Goal: Information Seeking & Learning: Learn about a topic

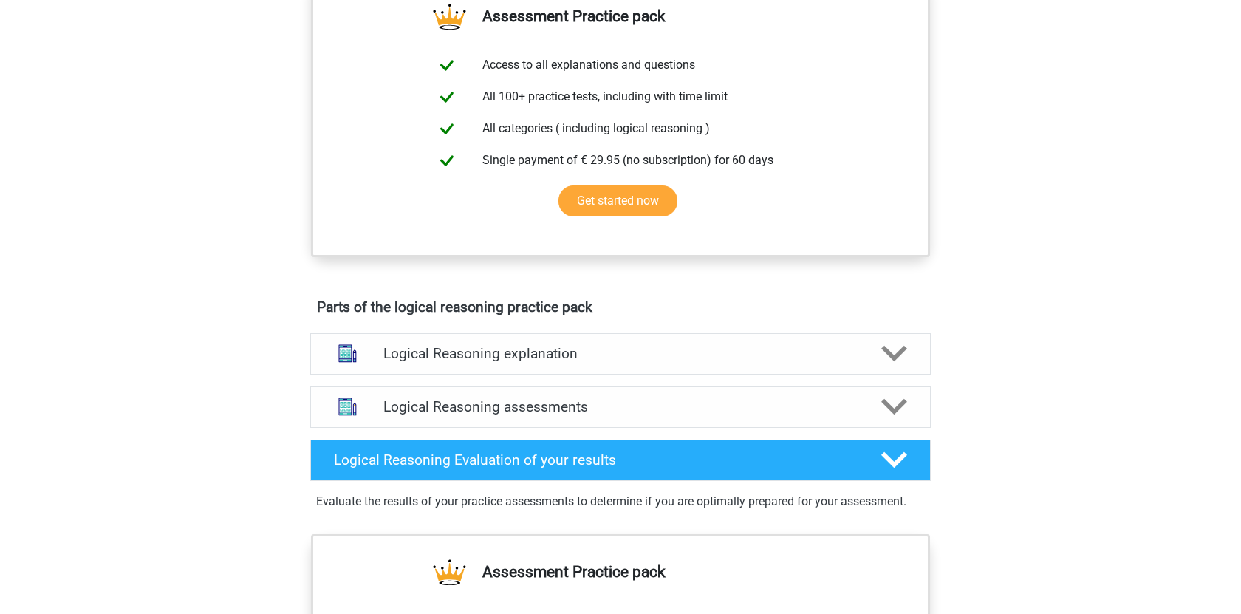
scroll to position [539, 0]
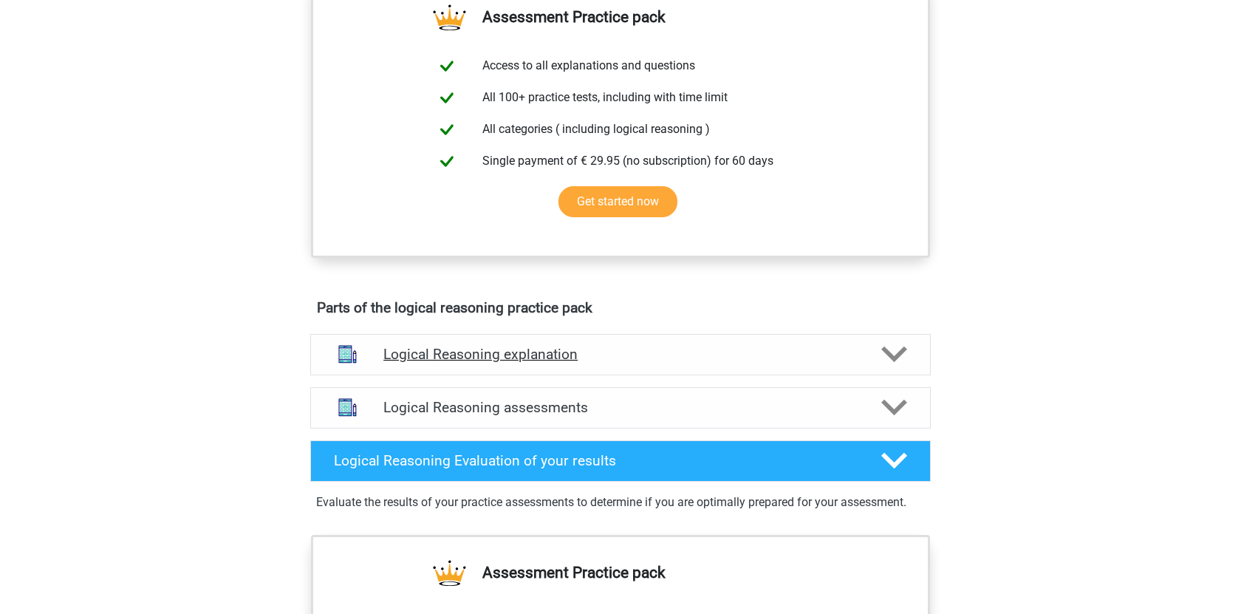
click at [549, 363] on h4 "Logical Reasoning explanation" at bounding box center [620, 354] width 474 height 17
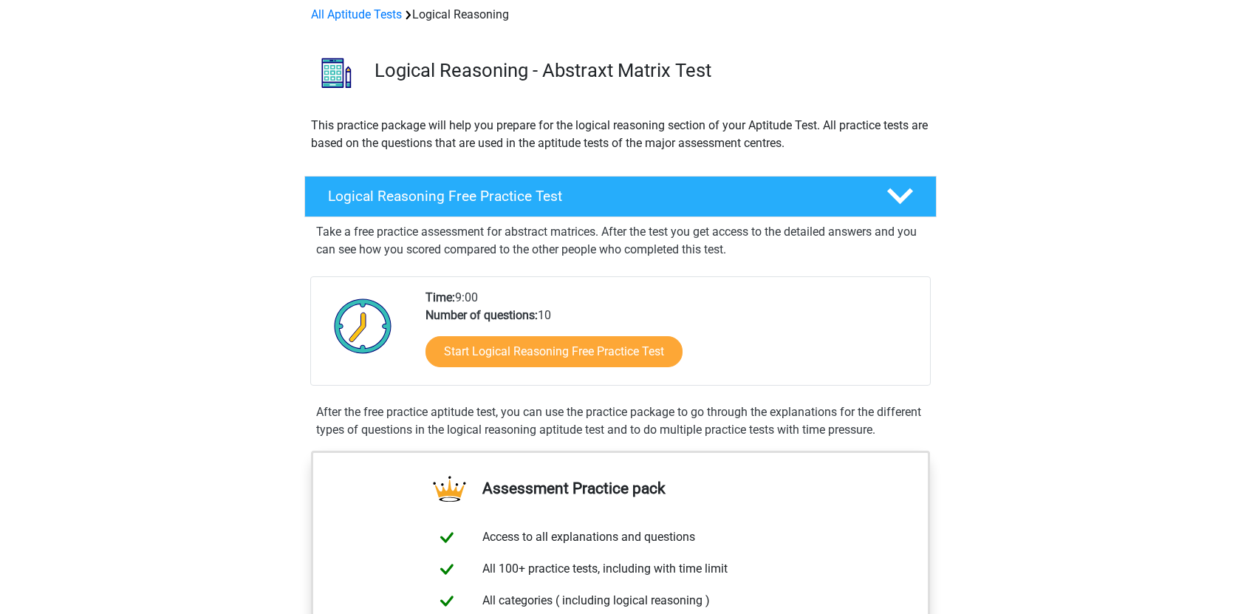
scroll to position [86, 0]
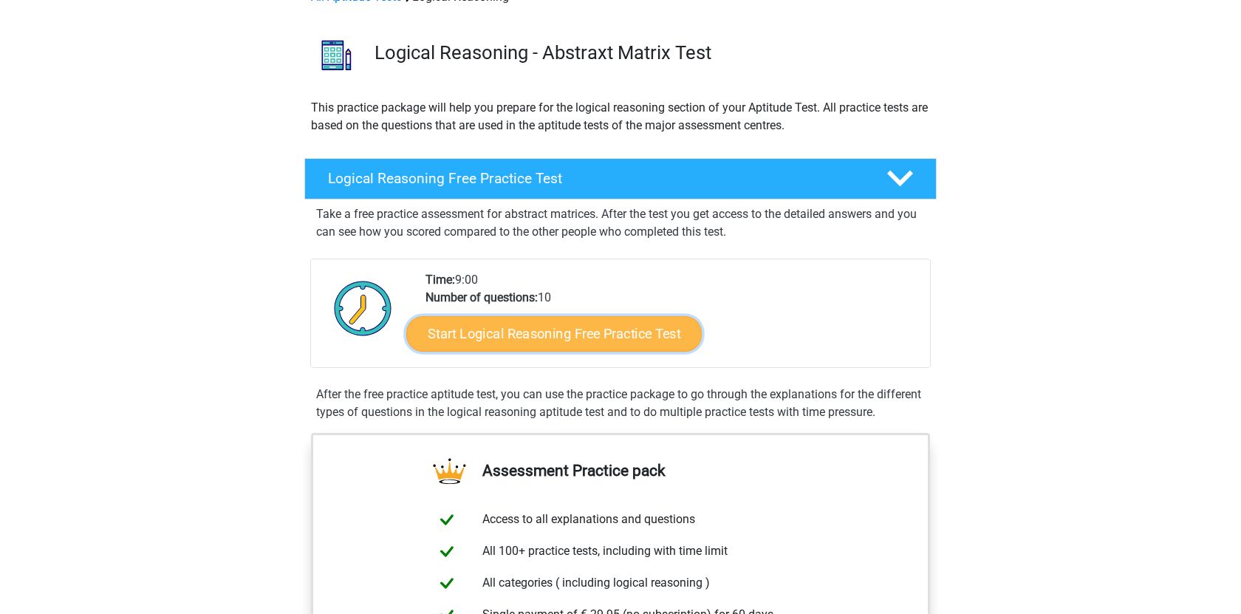
click at [541, 337] on link "Start Logical Reasoning Free Practice Test" at bounding box center [553, 332] width 295 height 35
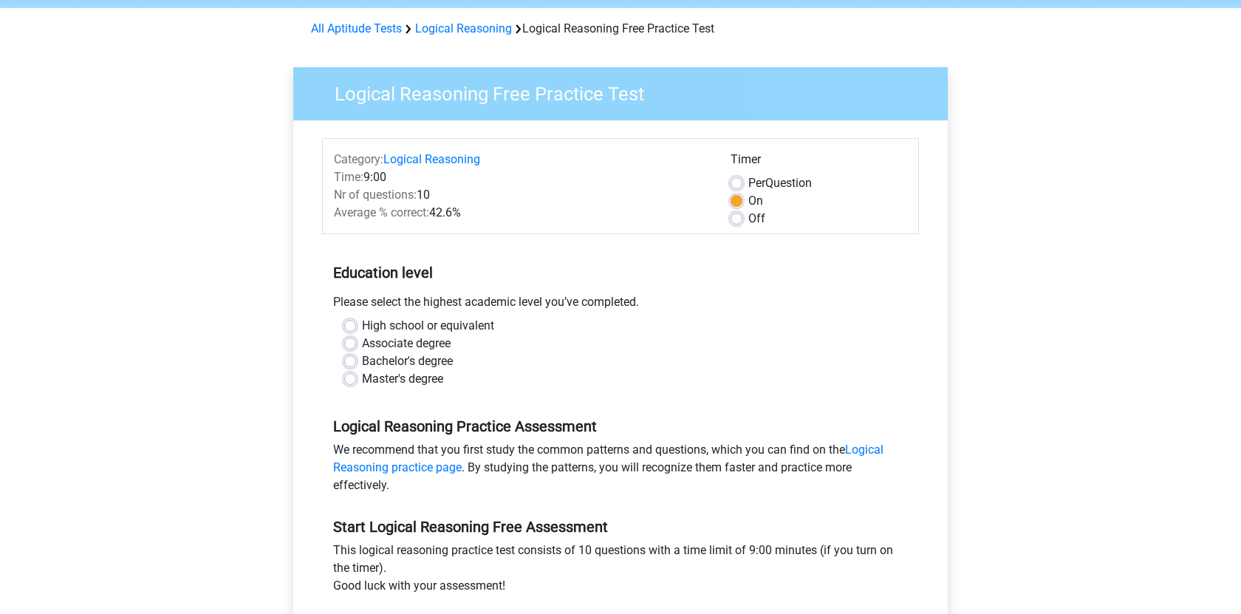
scroll to position [52, 0]
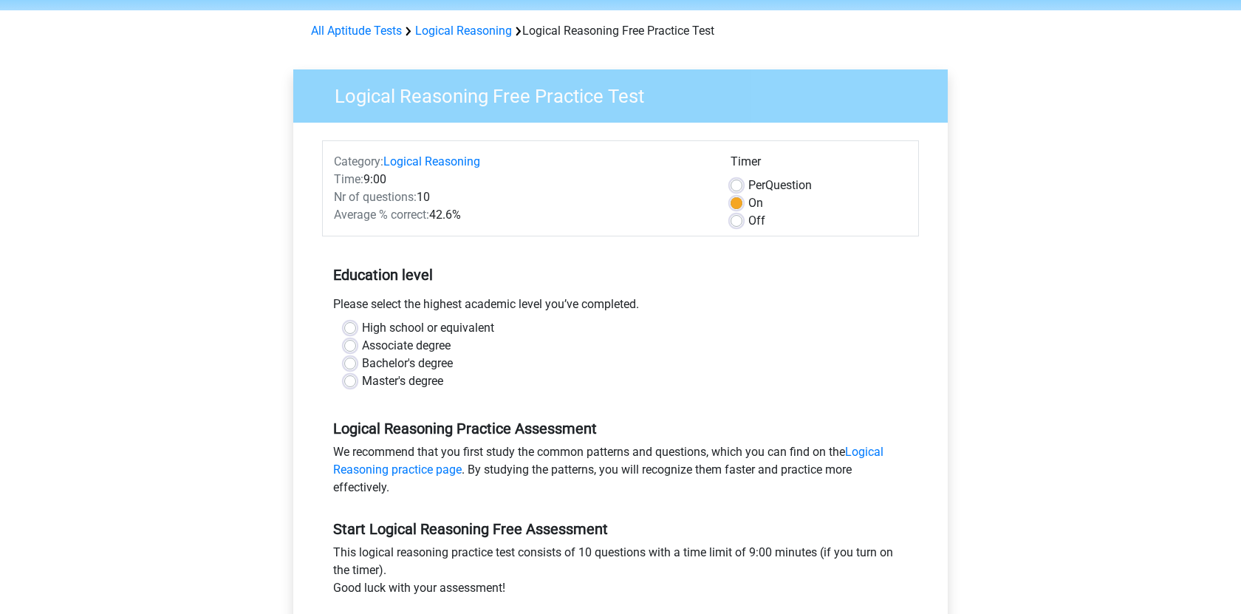
click at [362, 377] on label "Master's degree" at bounding box center [402, 381] width 81 height 18
click at [351, 377] on input "Master's degree" at bounding box center [350, 379] width 12 height 15
radio input "true"
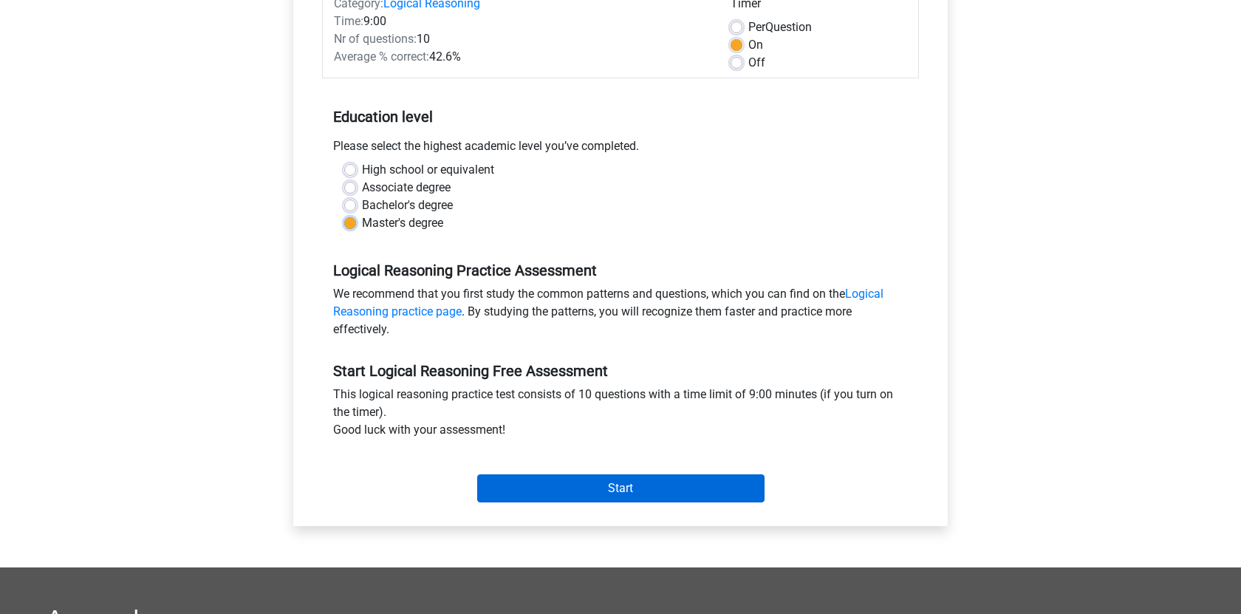
scroll to position [219, 0]
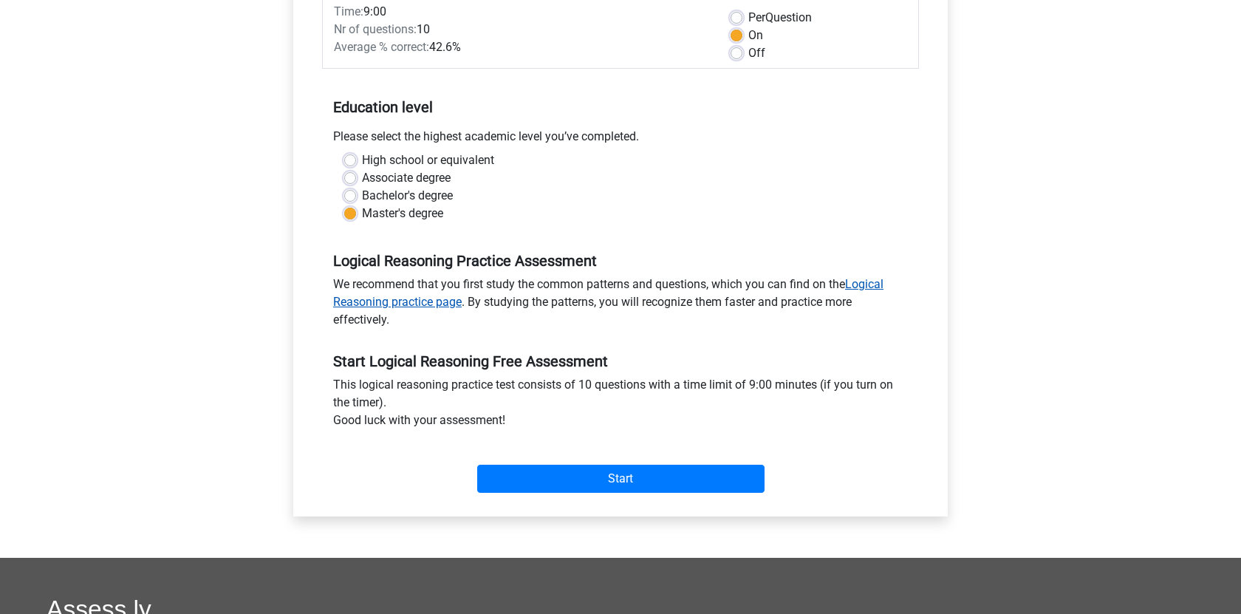
click at [435, 301] on link "Logical Reasoning practice page" at bounding box center [608, 293] width 550 height 32
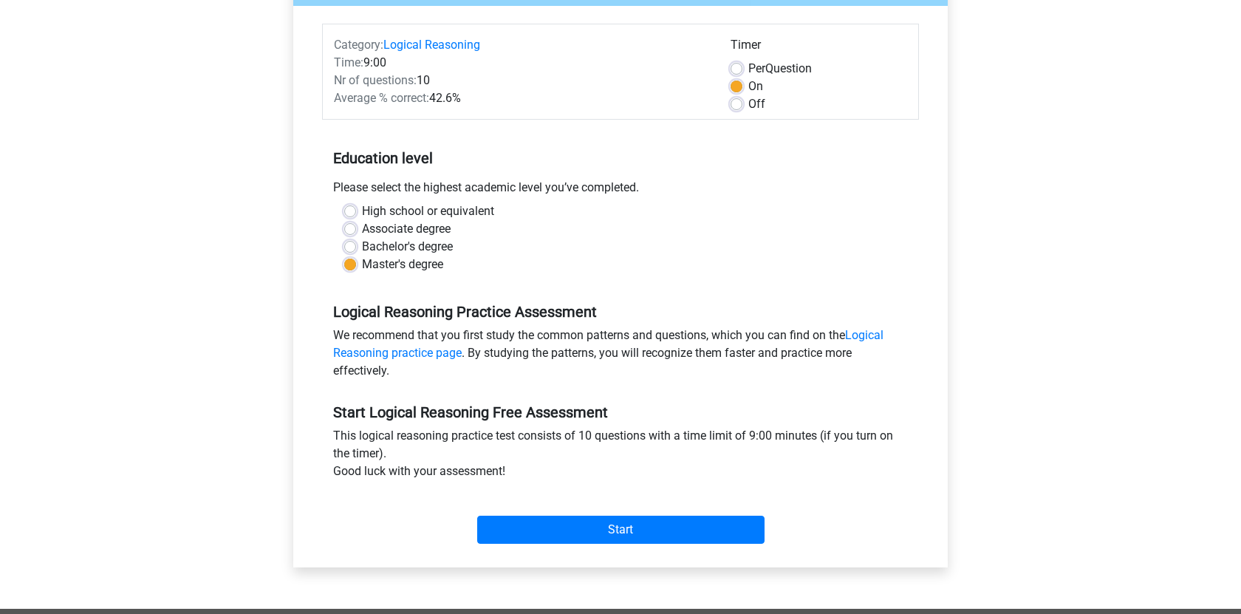
scroll to position [177, 0]
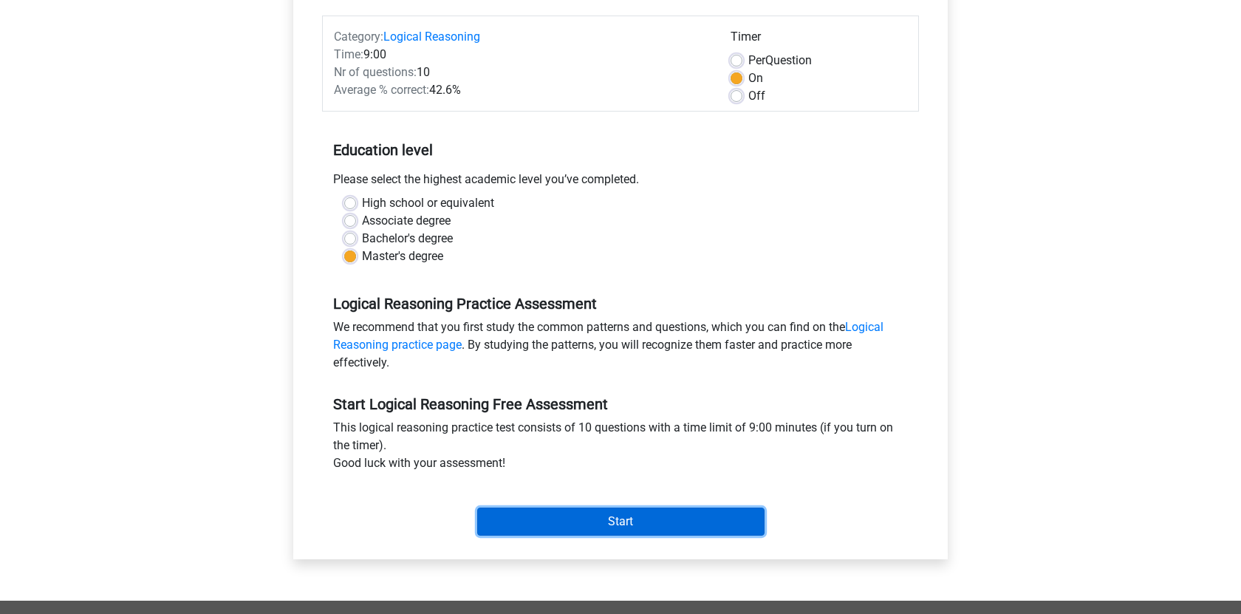
click at [541, 530] on input "Start" at bounding box center [620, 521] width 287 height 28
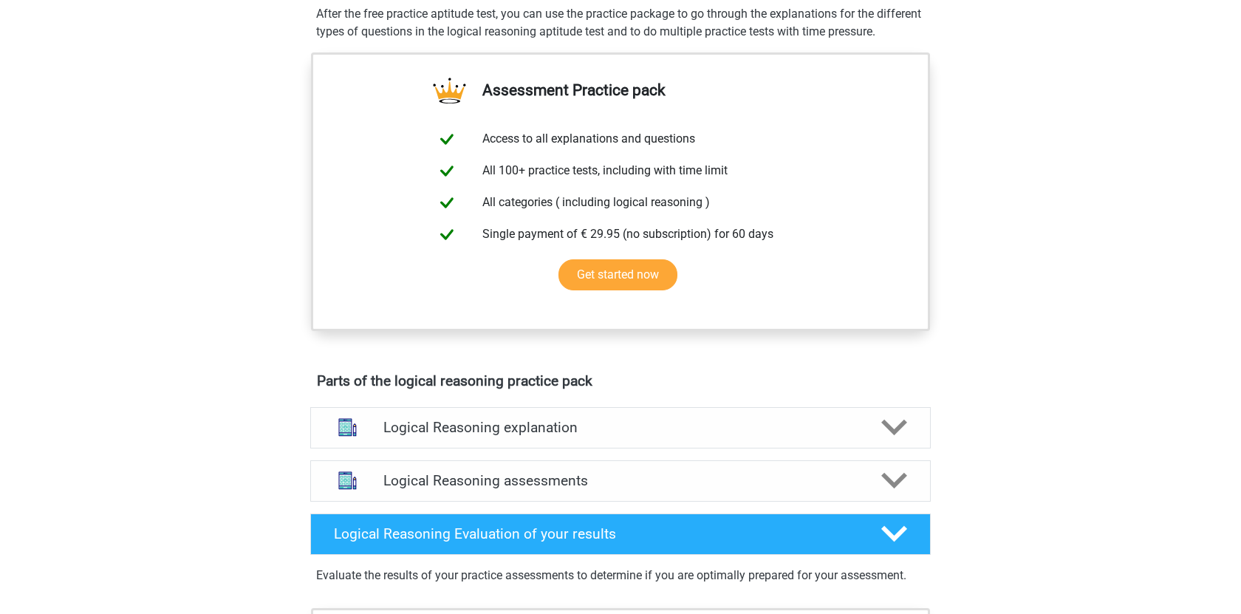
scroll to position [643, 0]
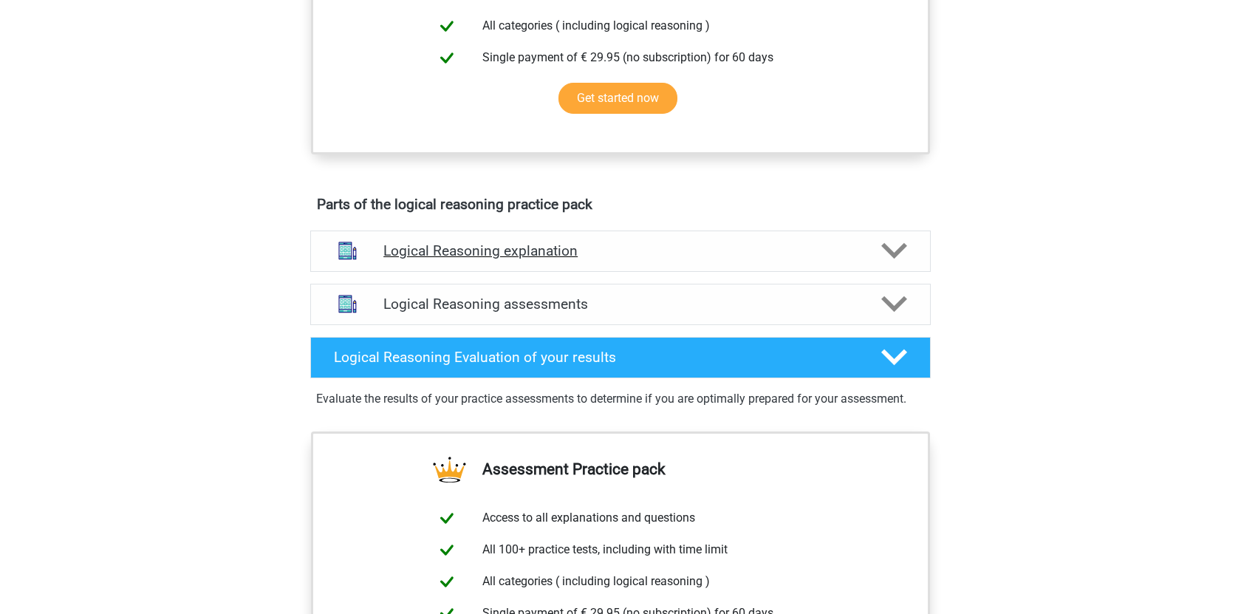
click at [505, 259] on h4 "Logical Reasoning explanation" at bounding box center [620, 250] width 474 height 17
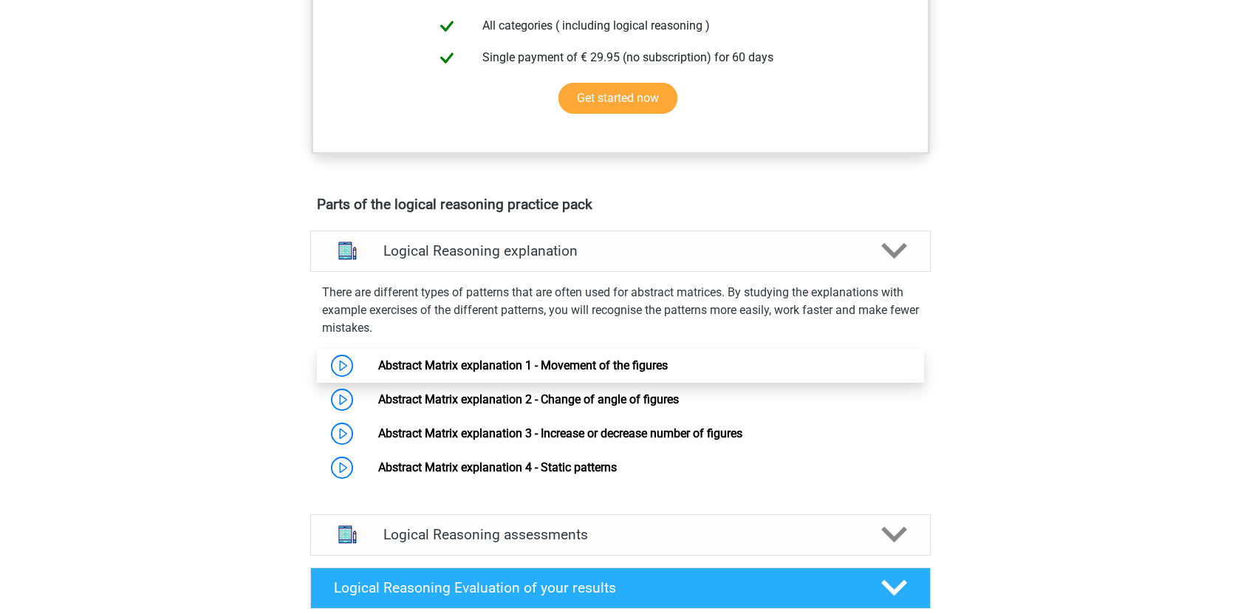
click at [507, 372] on link "Abstract Matrix explanation 1 - Movement of the figures" at bounding box center [523, 365] width 290 height 14
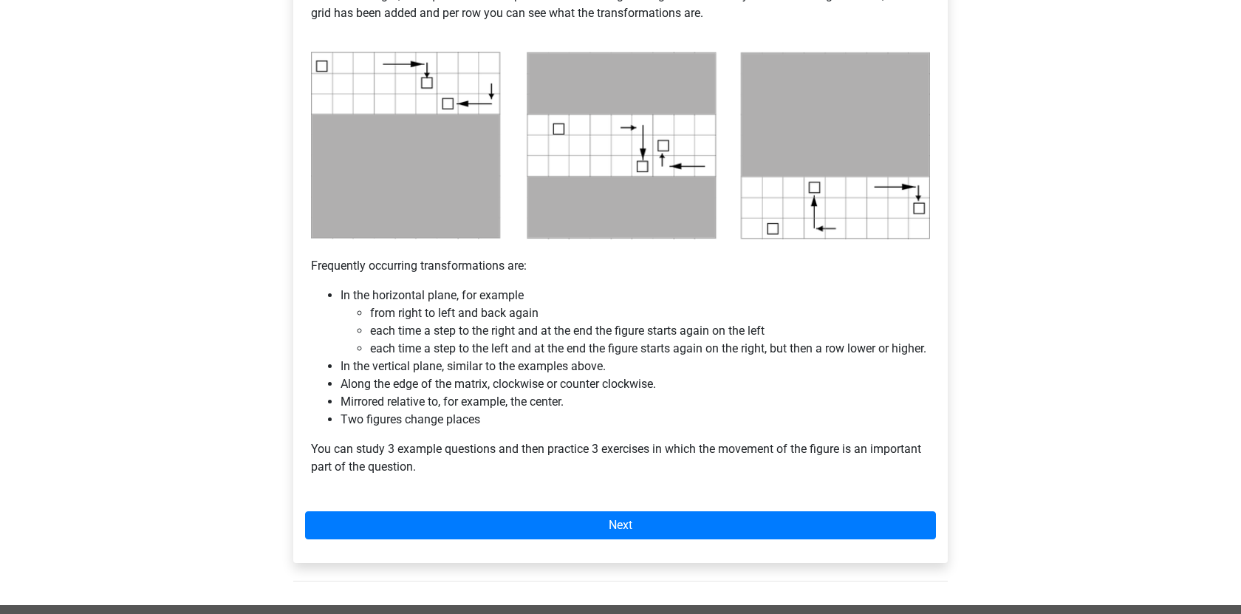
scroll to position [730, 0]
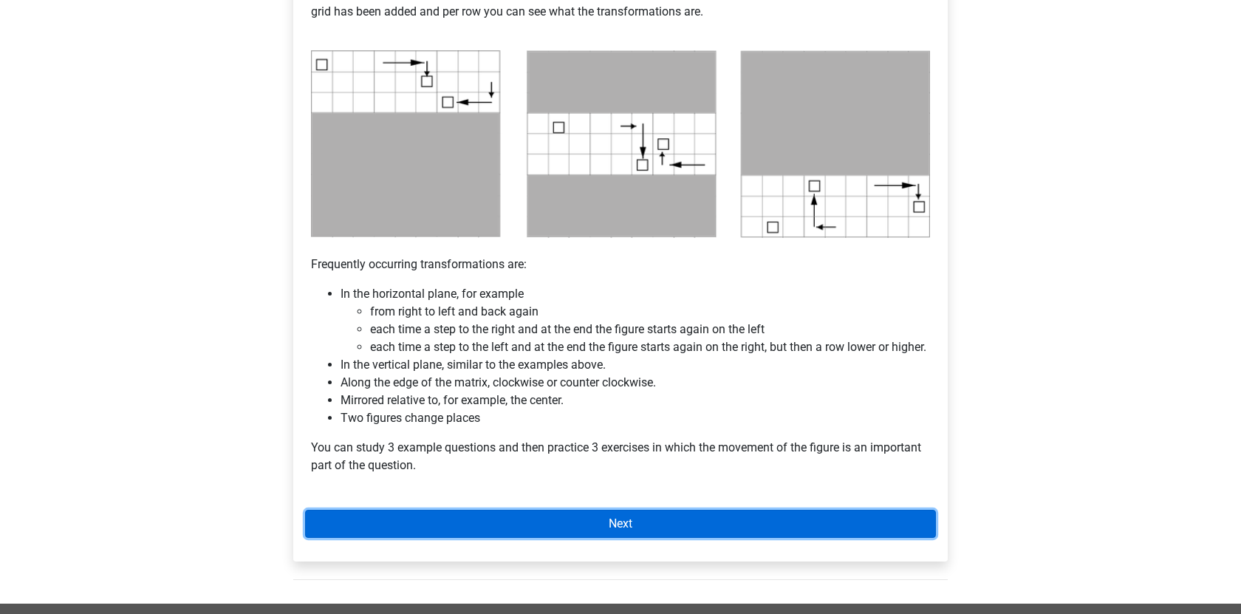
click at [517, 538] on link "Next" at bounding box center [620, 524] width 631 height 28
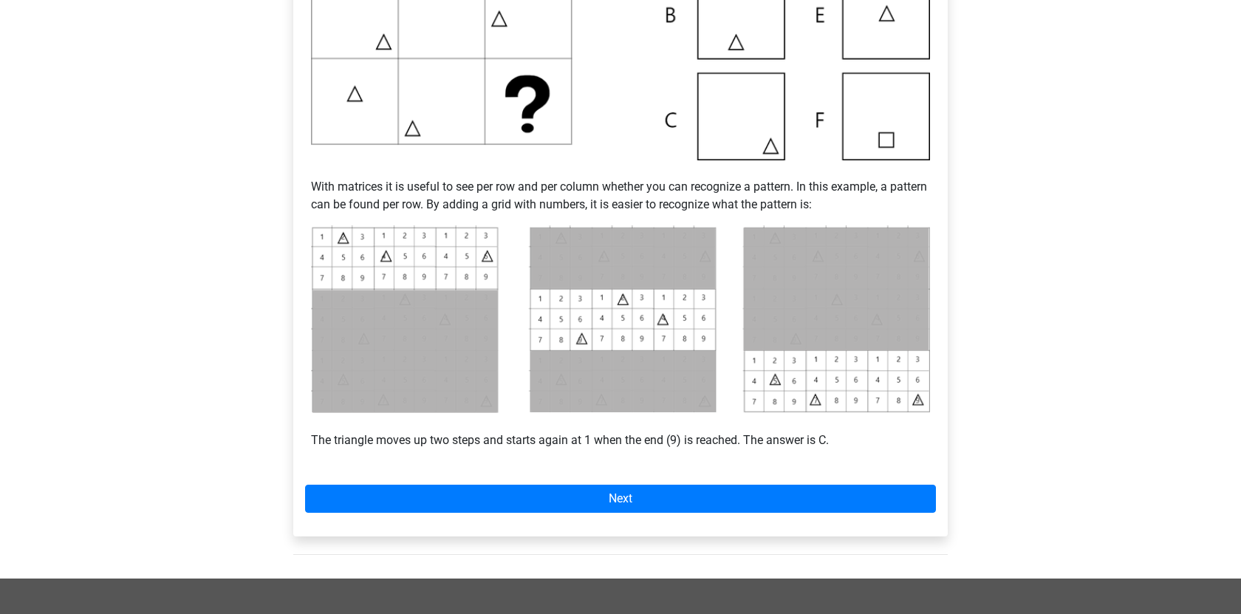
scroll to position [477, 0]
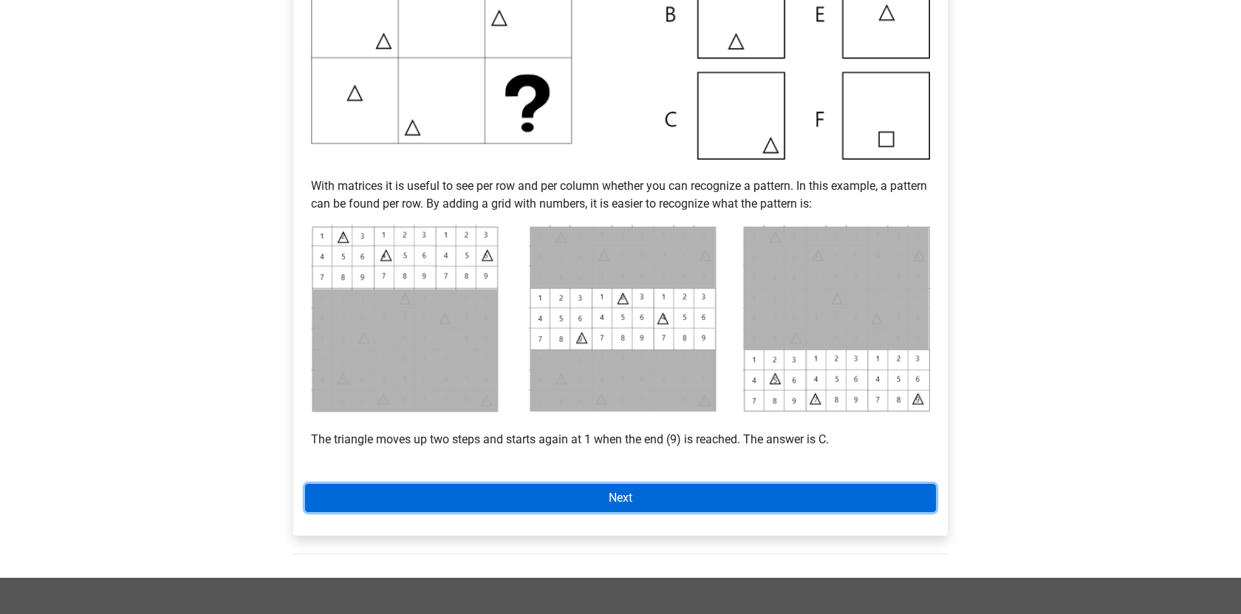
click at [503, 505] on link "Next" at bounding box center [620, 498] width 631 height 28
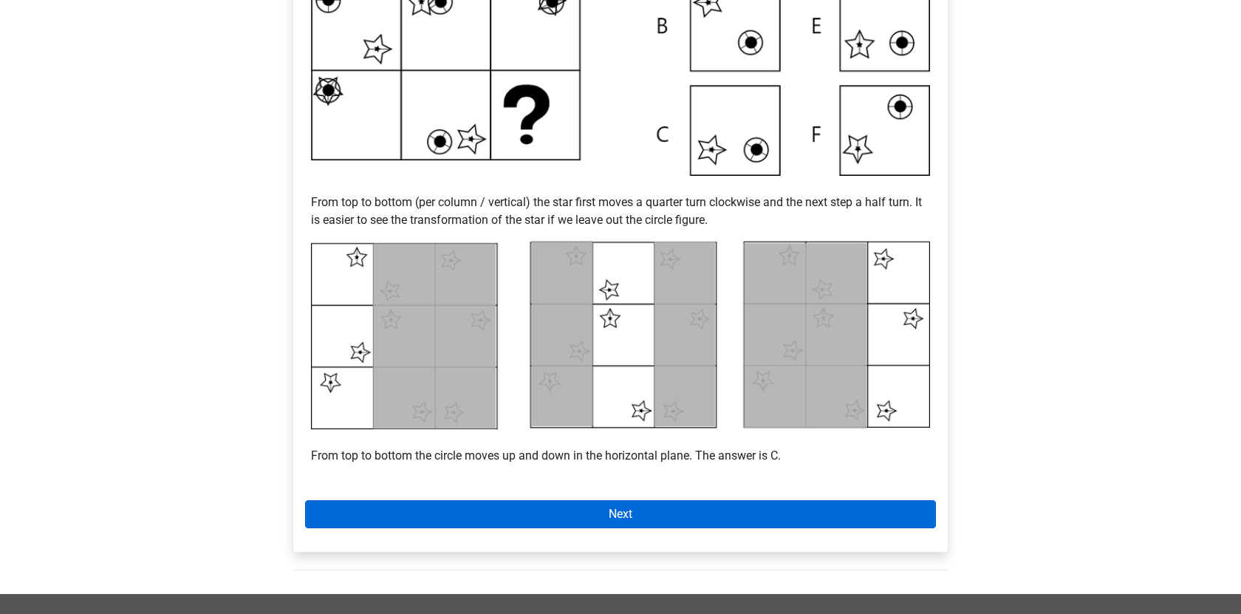
scroll to position [450, 0]
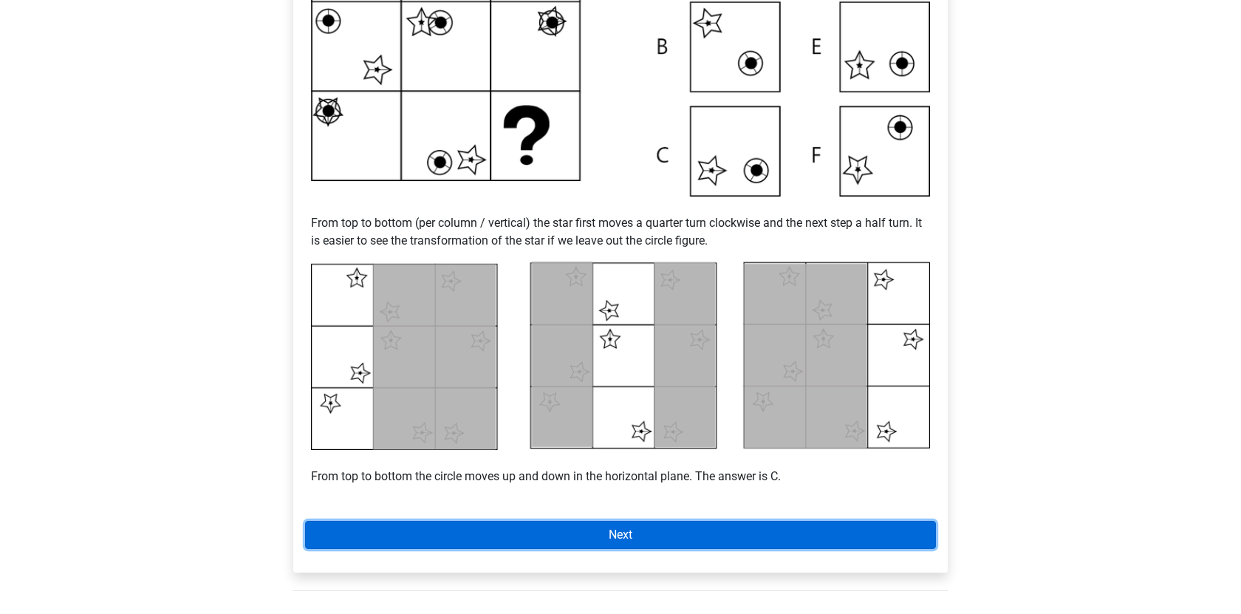
click at [597, 534] on link "Next" at bounding box center [620, 535] width 631 height 28
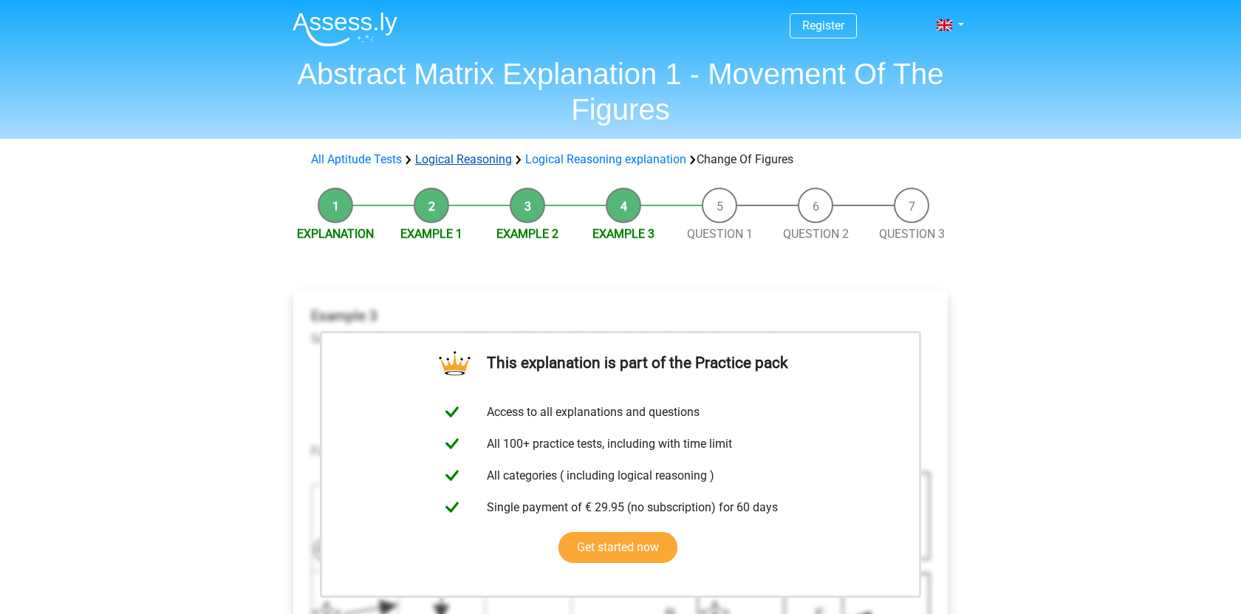
click at [482, 163] on link "Logical Reasoning" at bounding box center [463, 159] width 97 height 14
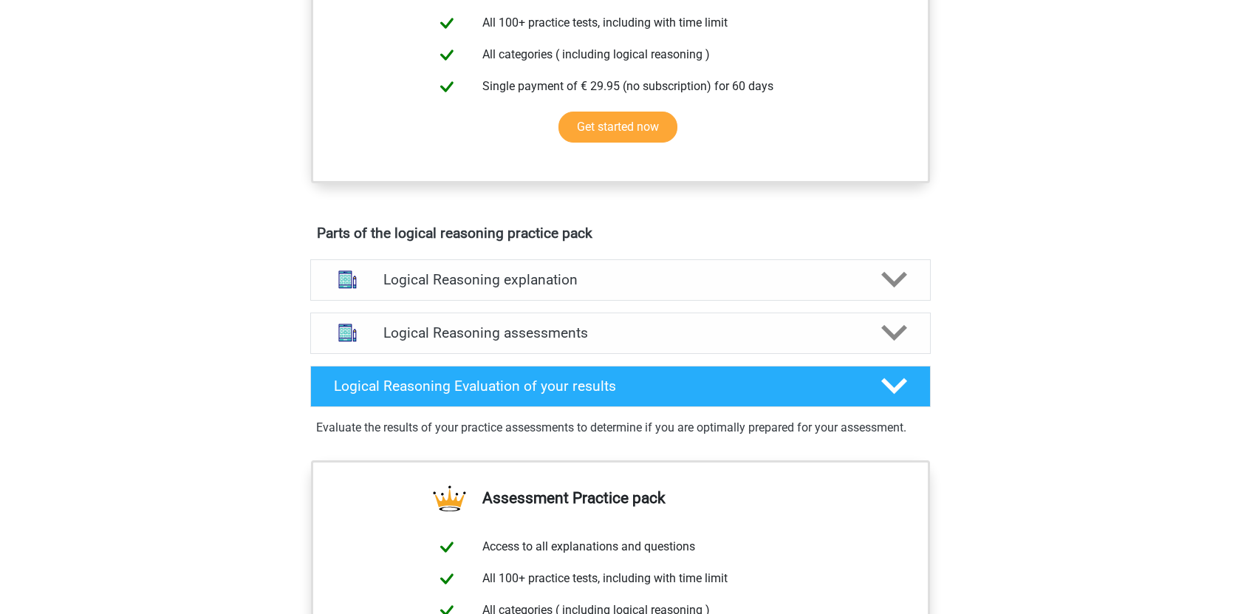
scroll to position [640, 0]
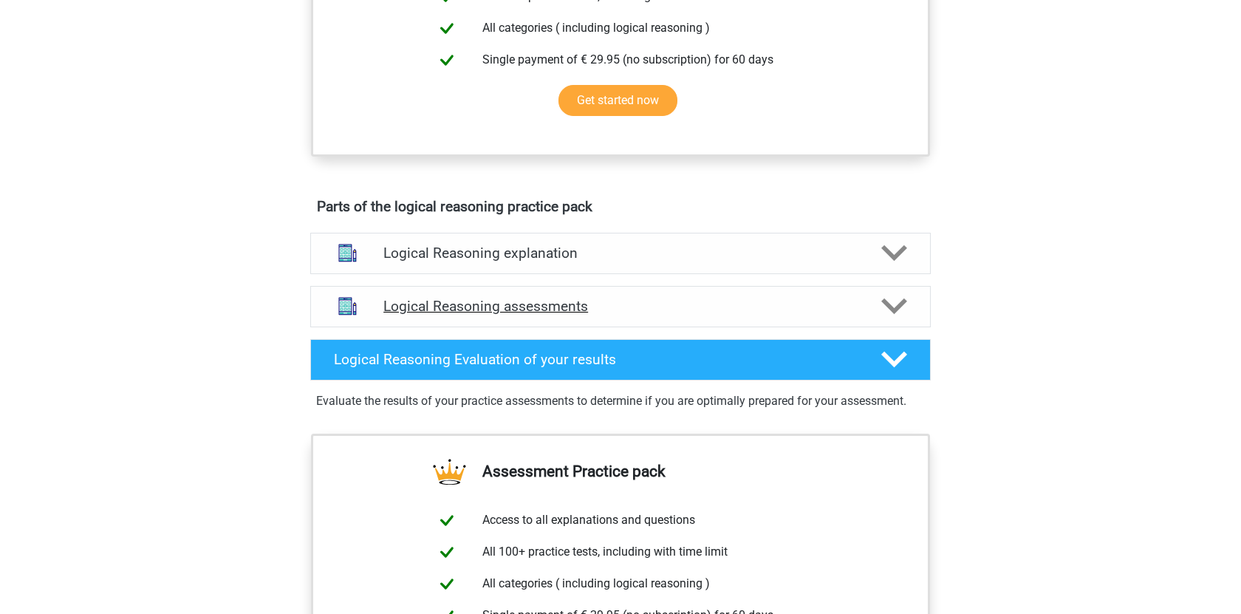
click at [468, 315] on h4 "Logical Reasoning assessments" at bounding box center [620, 306] width 474 height 17
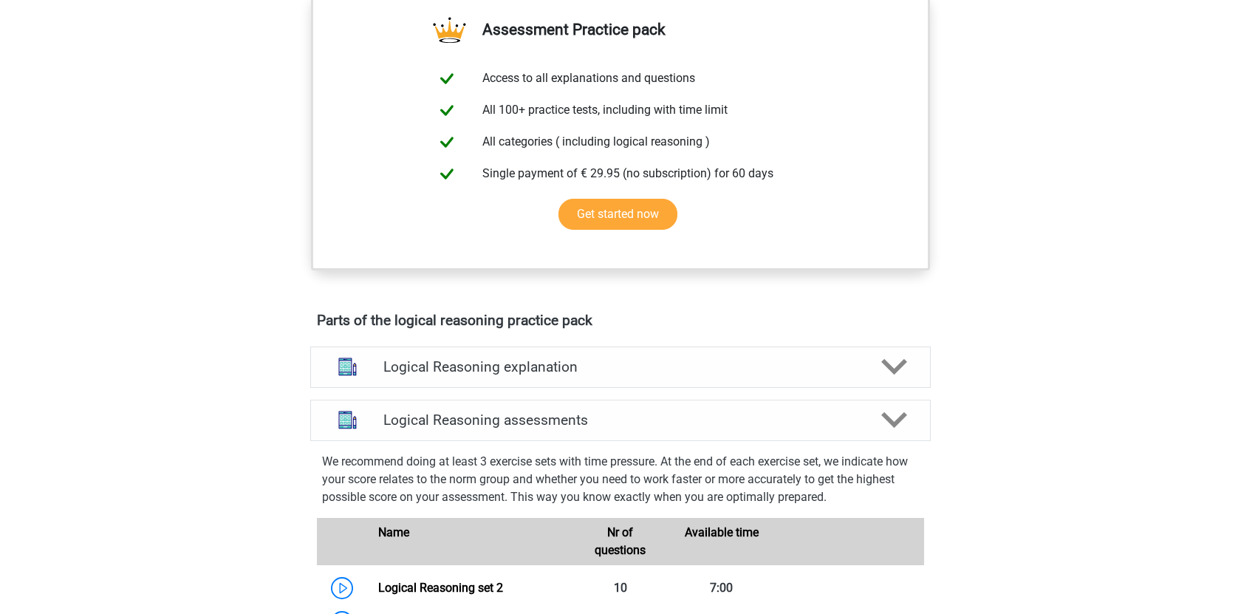
scroll to position [755, 0]
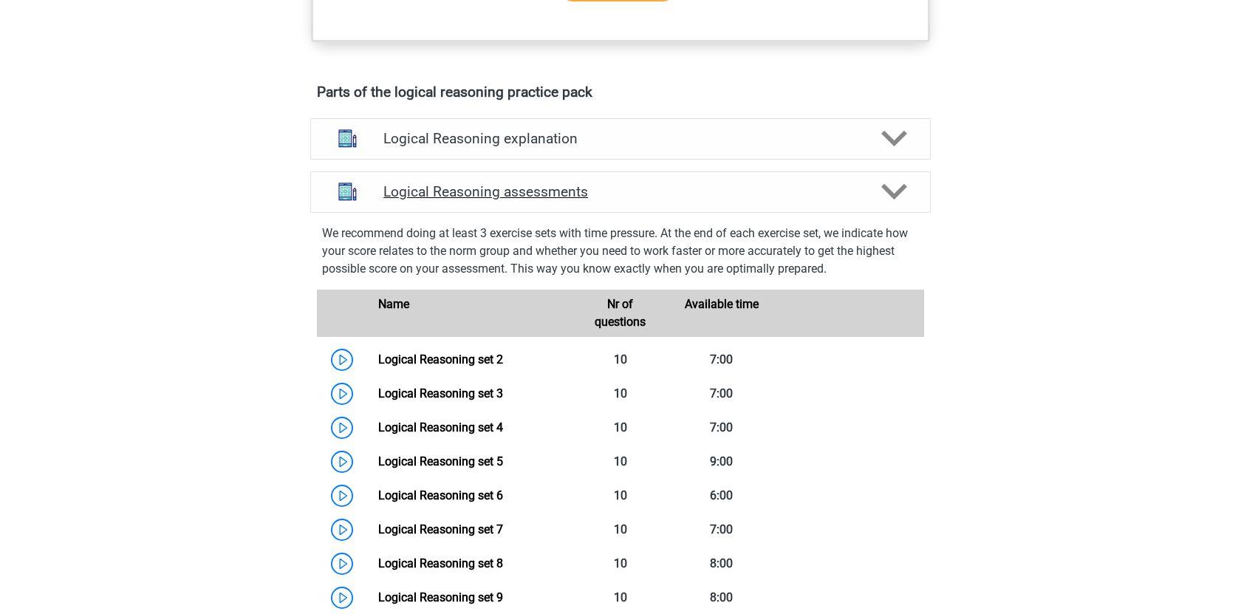
click at [459, 213] on div "Logical Reasoning assessments" at bounding box center [620, 191] width 620 height 41
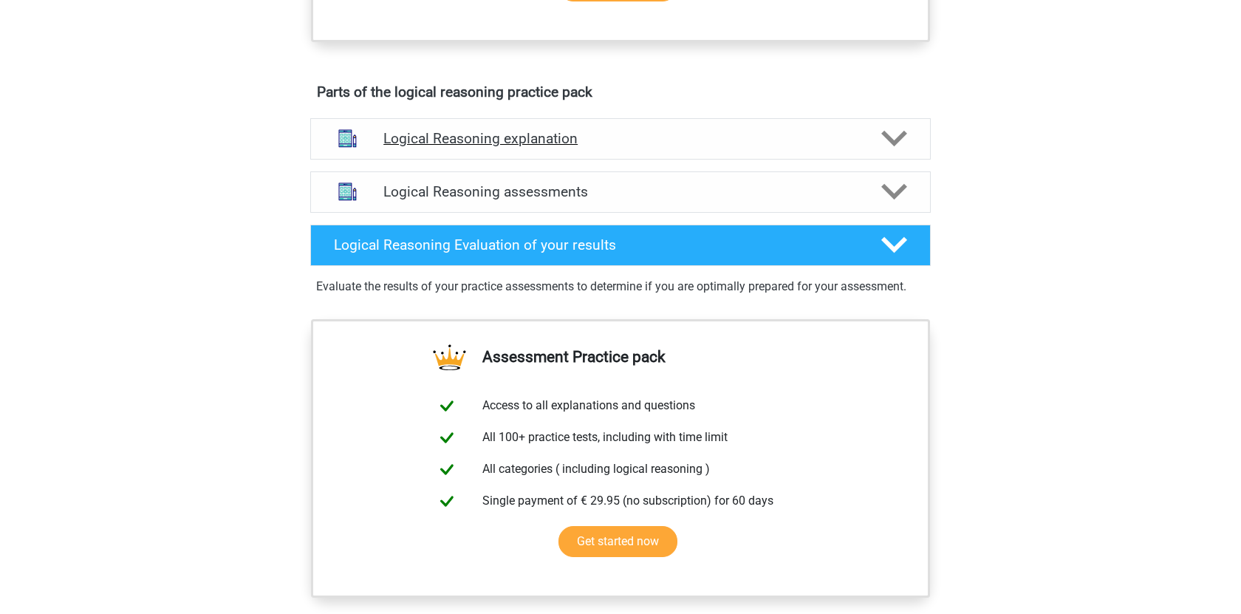
click at [618, 147] on h4 "Logical Reasoning explanation" at bounding box center [620, 138] width 474 height 17
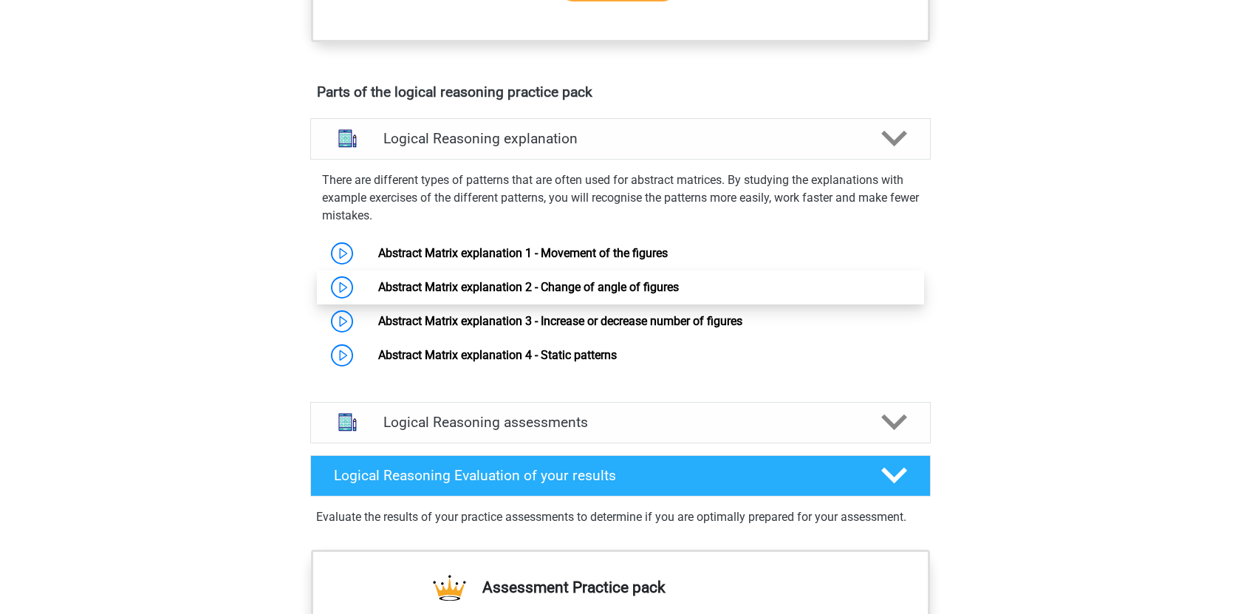
click at [514, 294] on link "Abstract Matrix explanation 2 - Change of angle of figures" at bounding box center [528, 287] width 301 height 14
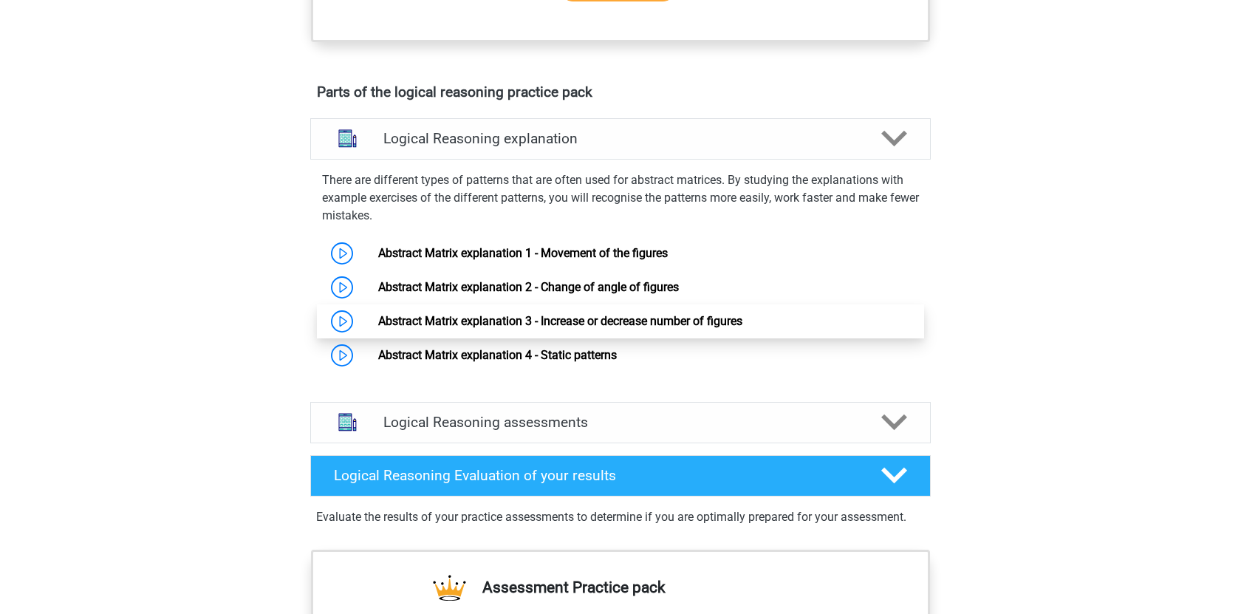
click at [532, 328] on link "Abstract Matrix explanation 3 - Increase or decrease number of figures" at bounding box center [560, 321] width 364 height 14
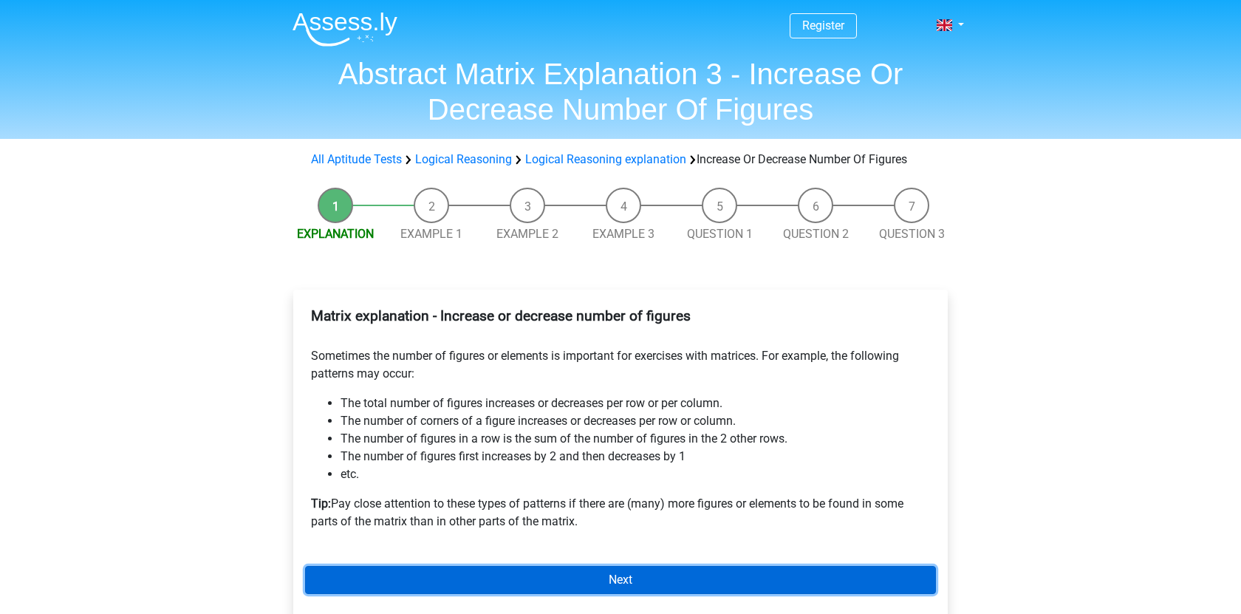
click at [565, 591] on link "Next" at bounding box center [620, 580] width 631 height 28
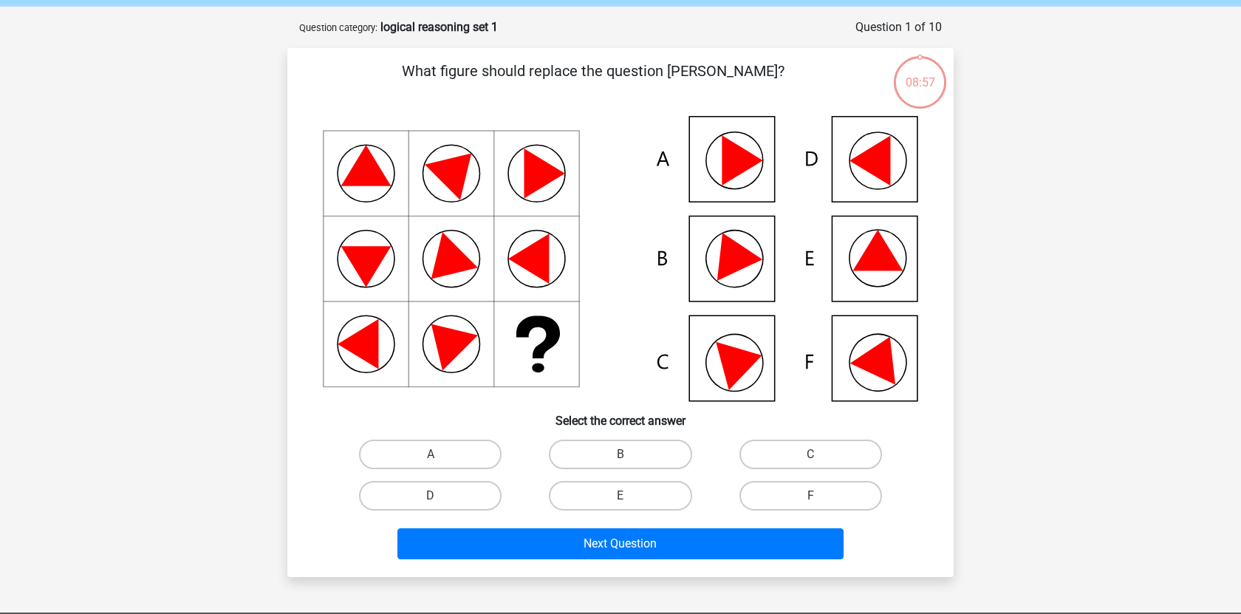
scroll to position [52, 0]
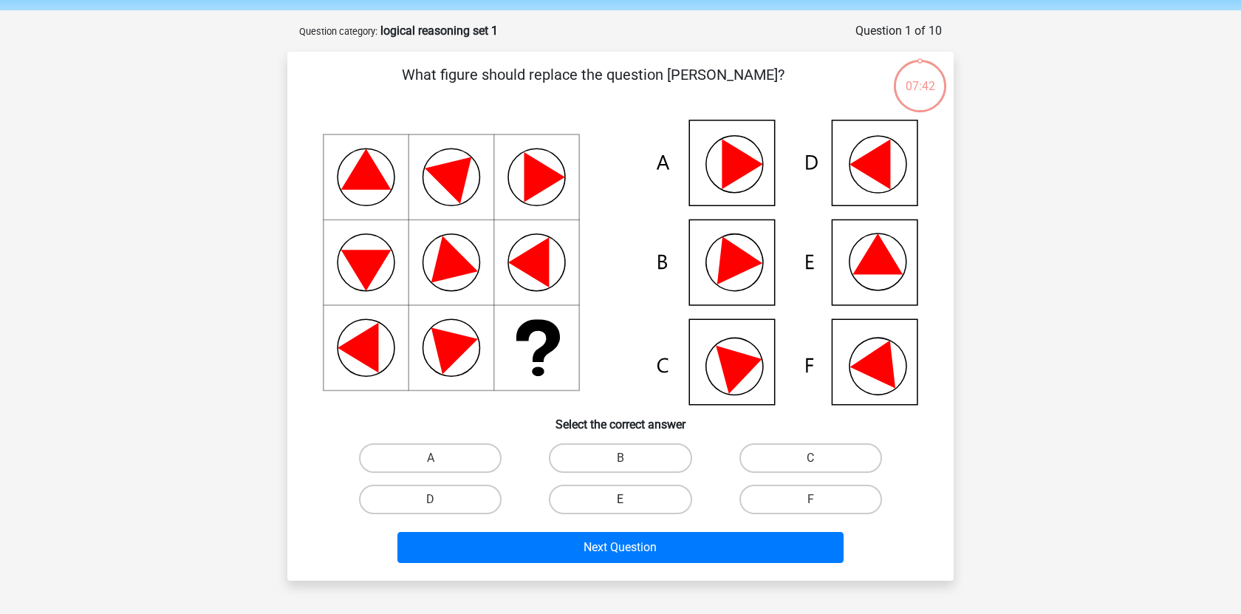
click at [585, 499] on label "E" at bounding box center [620, 500] width 143 height 30
click at [620, 499] on input "E" at bounding box center [625, 504] width 10 height 10
radio input "true"
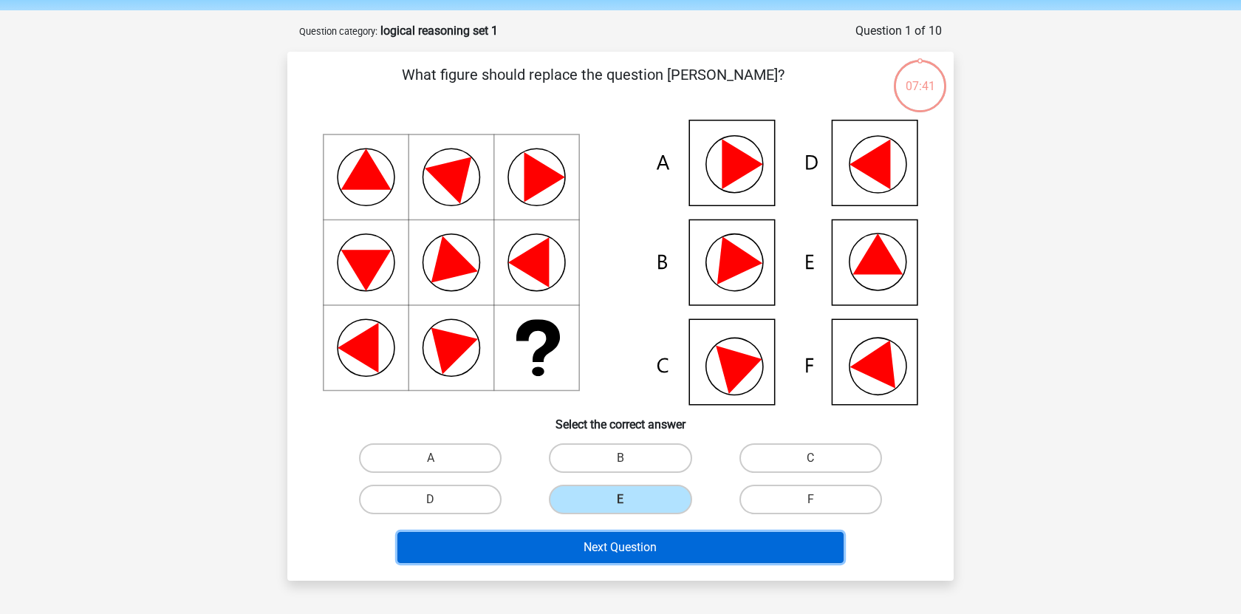
click at [583, 555] on button "Next Question" at bounding box center [620, 547] width 447 height 31
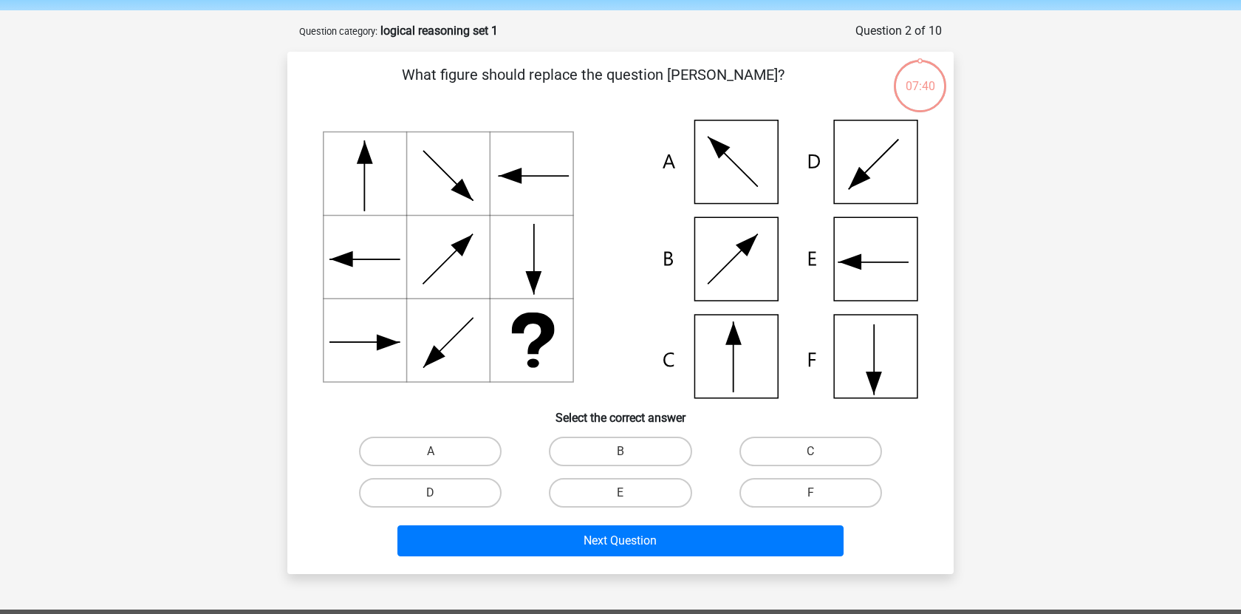
scroll to position [74, 0]
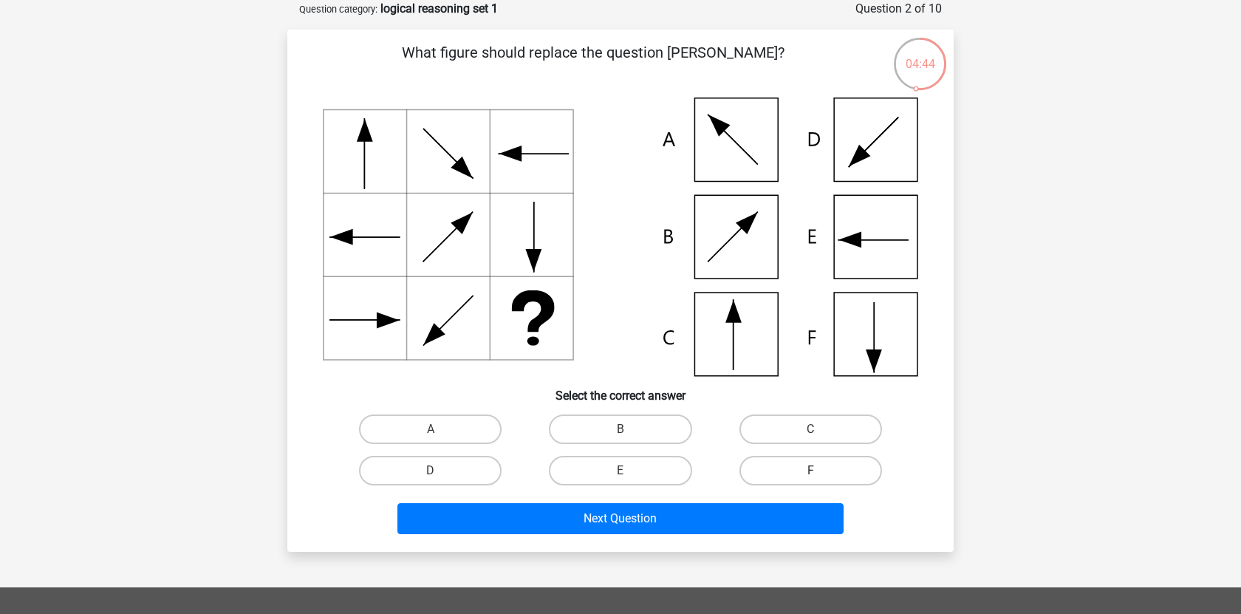
click at [785, 466] on label "F" at bounding box center [810, 471] width 143 height 30
click at [810, 471] on input "F" at bounding box center [815, 476] width 10 height 10
radio input "true"
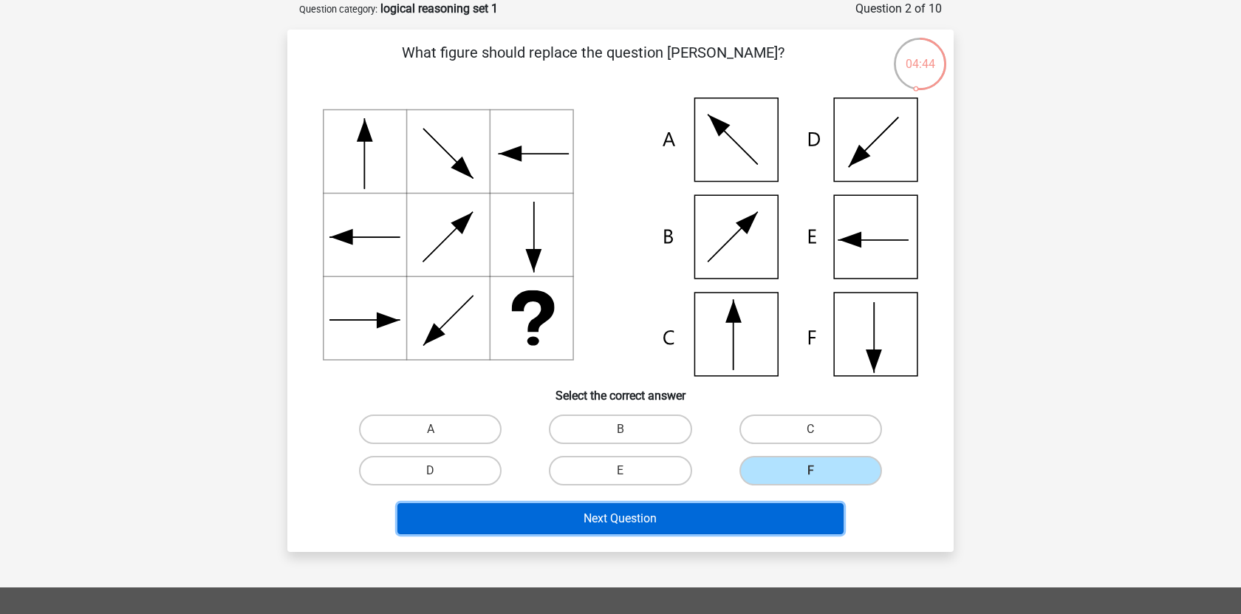
click at [713, 516] on button "Next Question" at bounding box center [620, 518] width 447 height 31
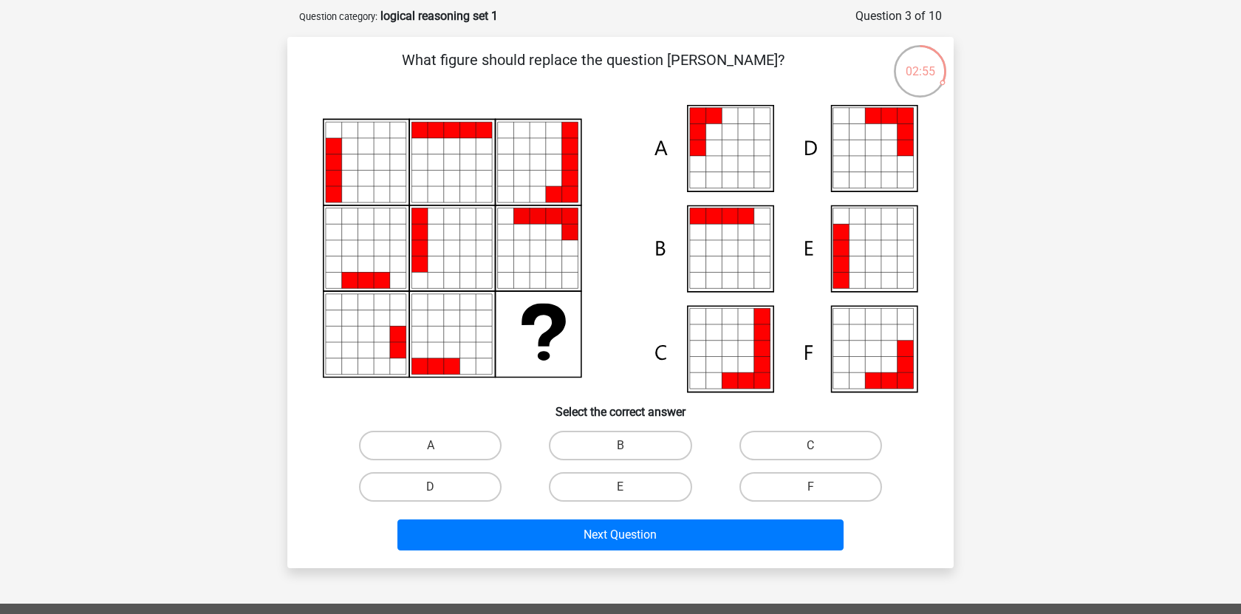
scroll to position [0, 0]
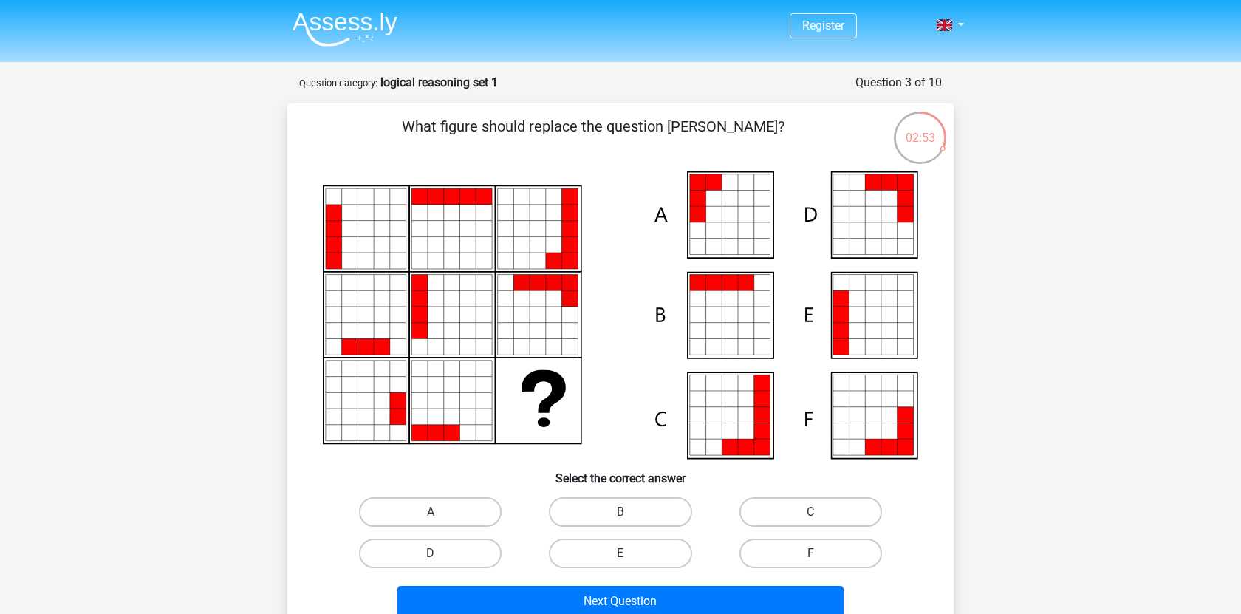
click at [920, 156] on icon at bounding box center [919, 137] width 55 height 55
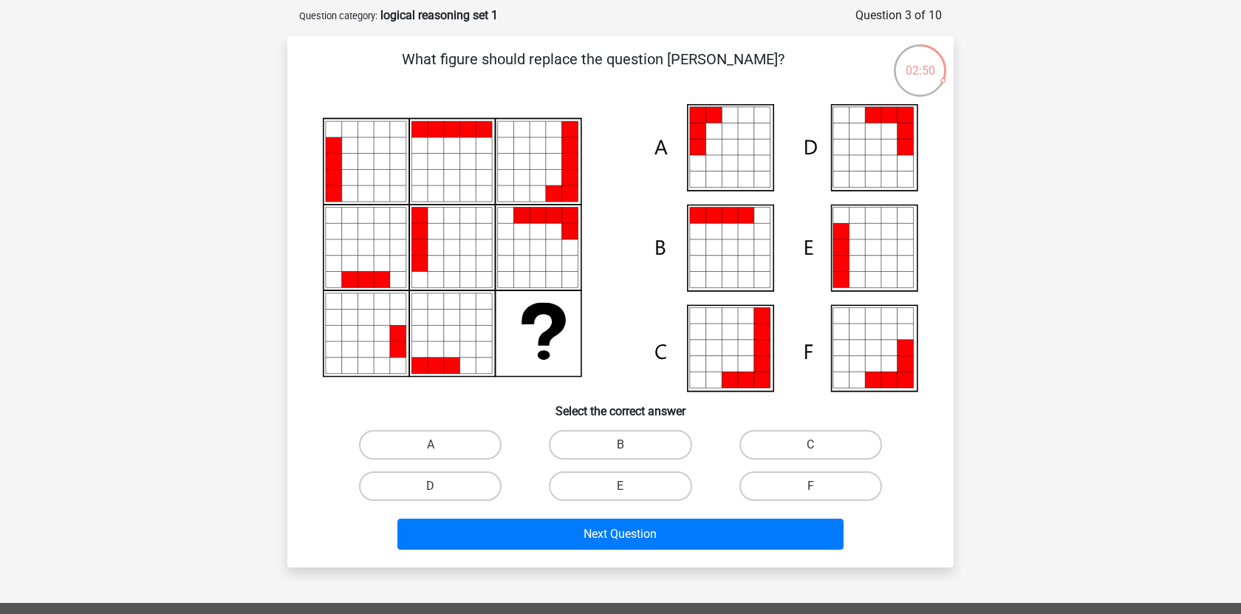
scroll to position [61, 0]
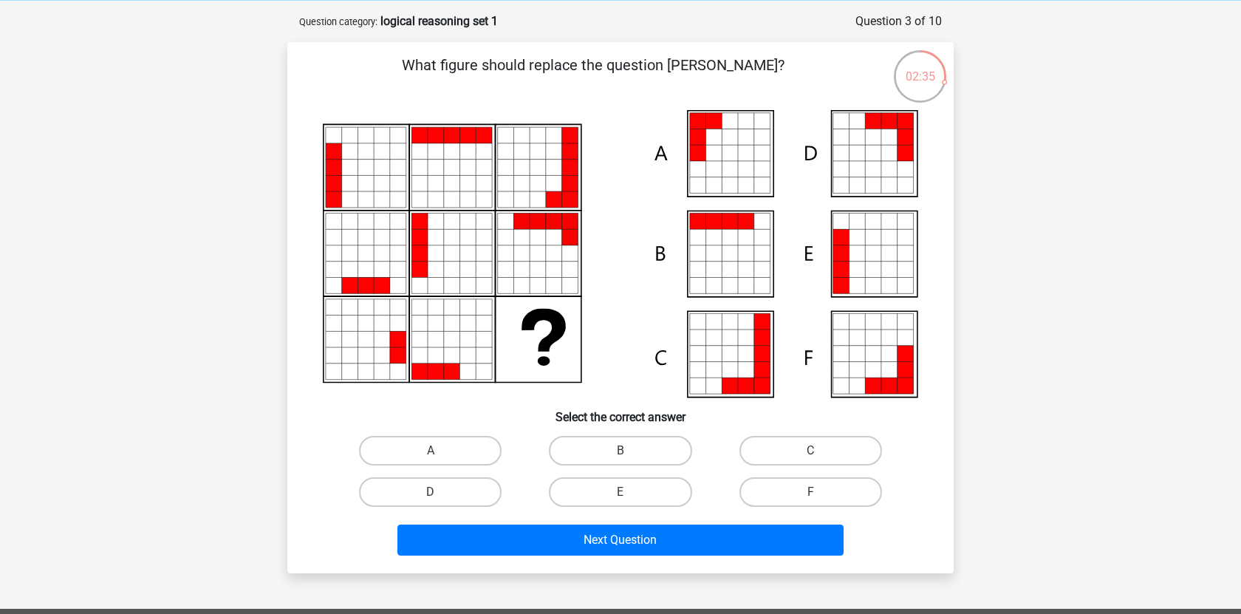
click at [905, 458] on div "C" at bounding box center [811, 450] width 190 height 41
click at [647, 492] on label "E" at bounding box center [620, 492] width 143 height 30
click at [630, 492] on input "E" at bounding box center [625, 497] width 10 height 10
radio input "true"
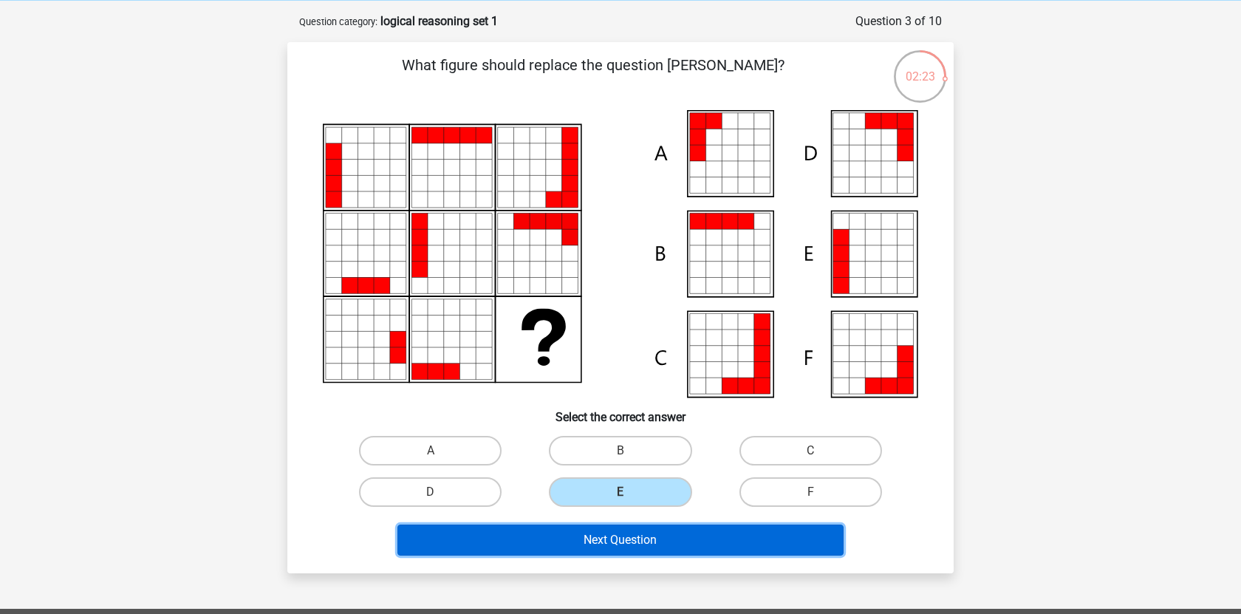
click at [615, 549] on button "Next Question" at bounding box center [620, 539] width 447 height 31
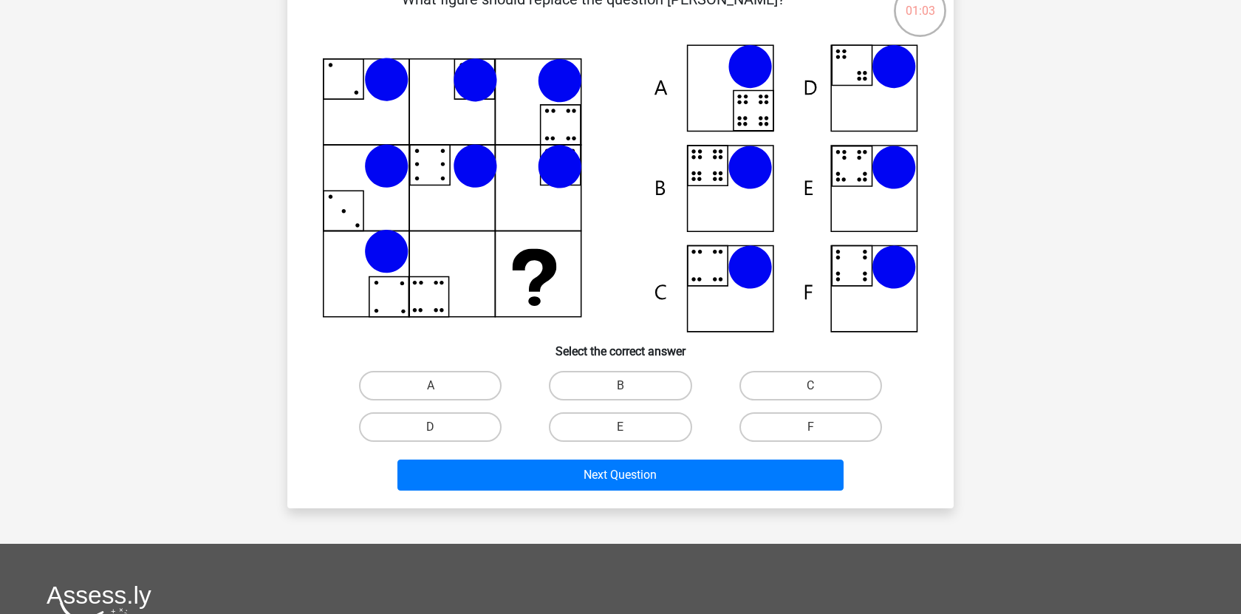
scroll to position [0, 0]
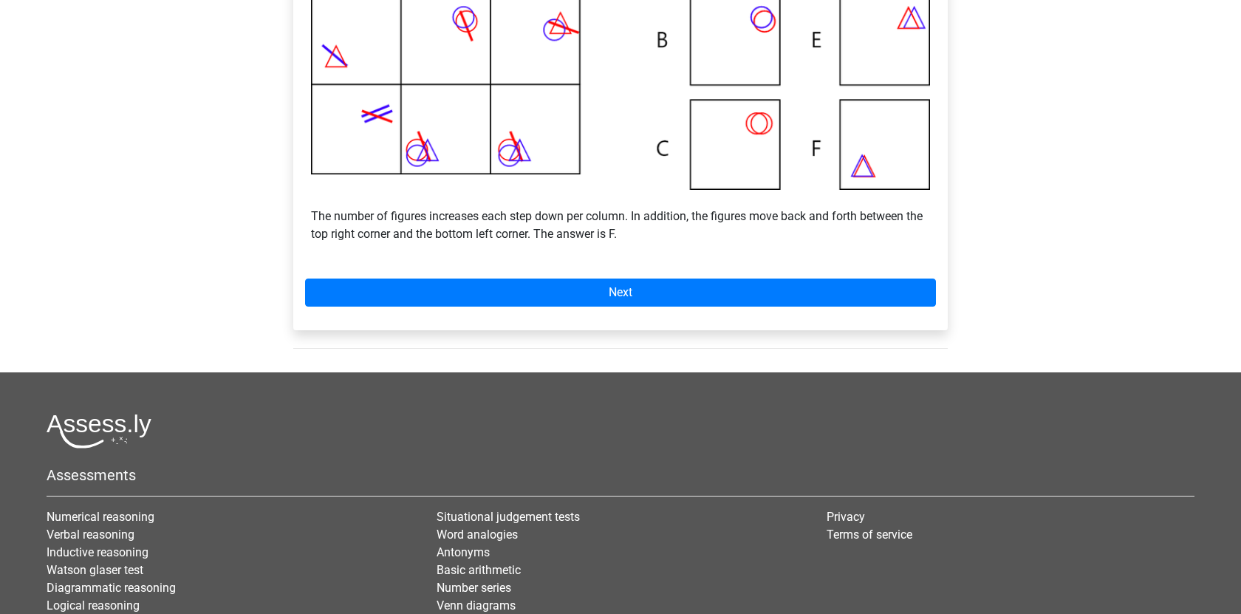
scroll to position [464, 0]
